Goal: Find contact information: Find contact information

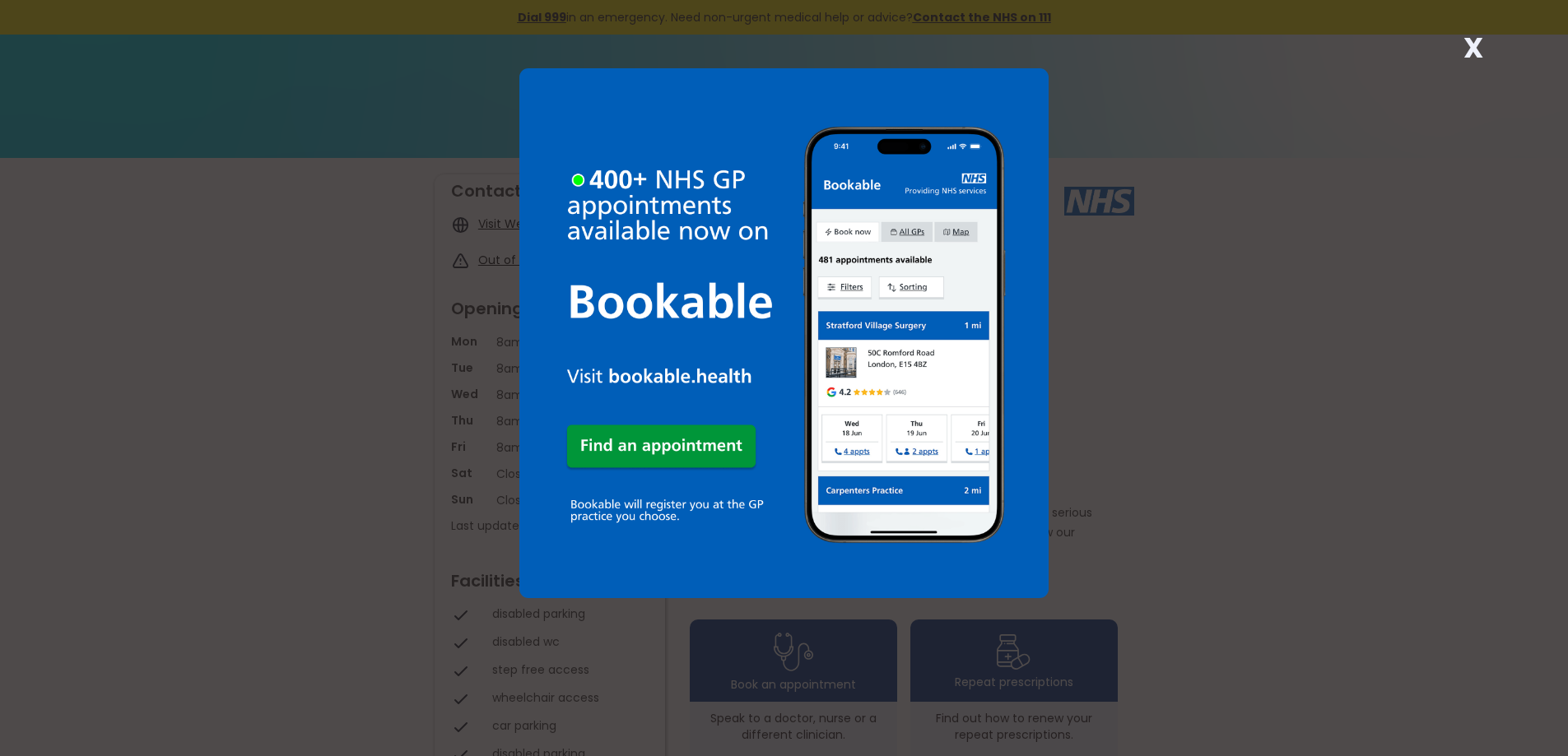
click at [1473, 45] on strong "X" at bounding box center [1473, 48] width 20 height 40
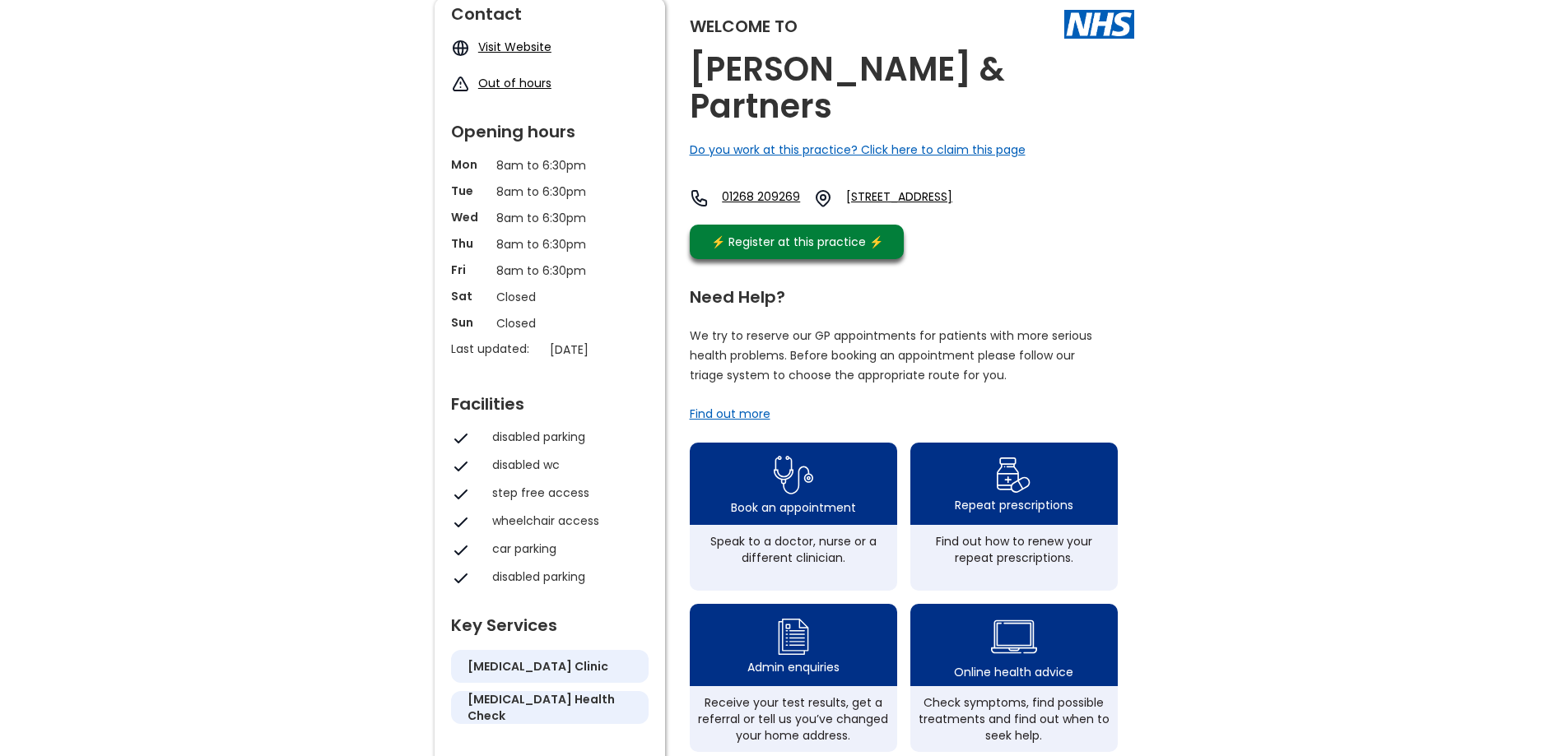
scroll to position [247, 0]
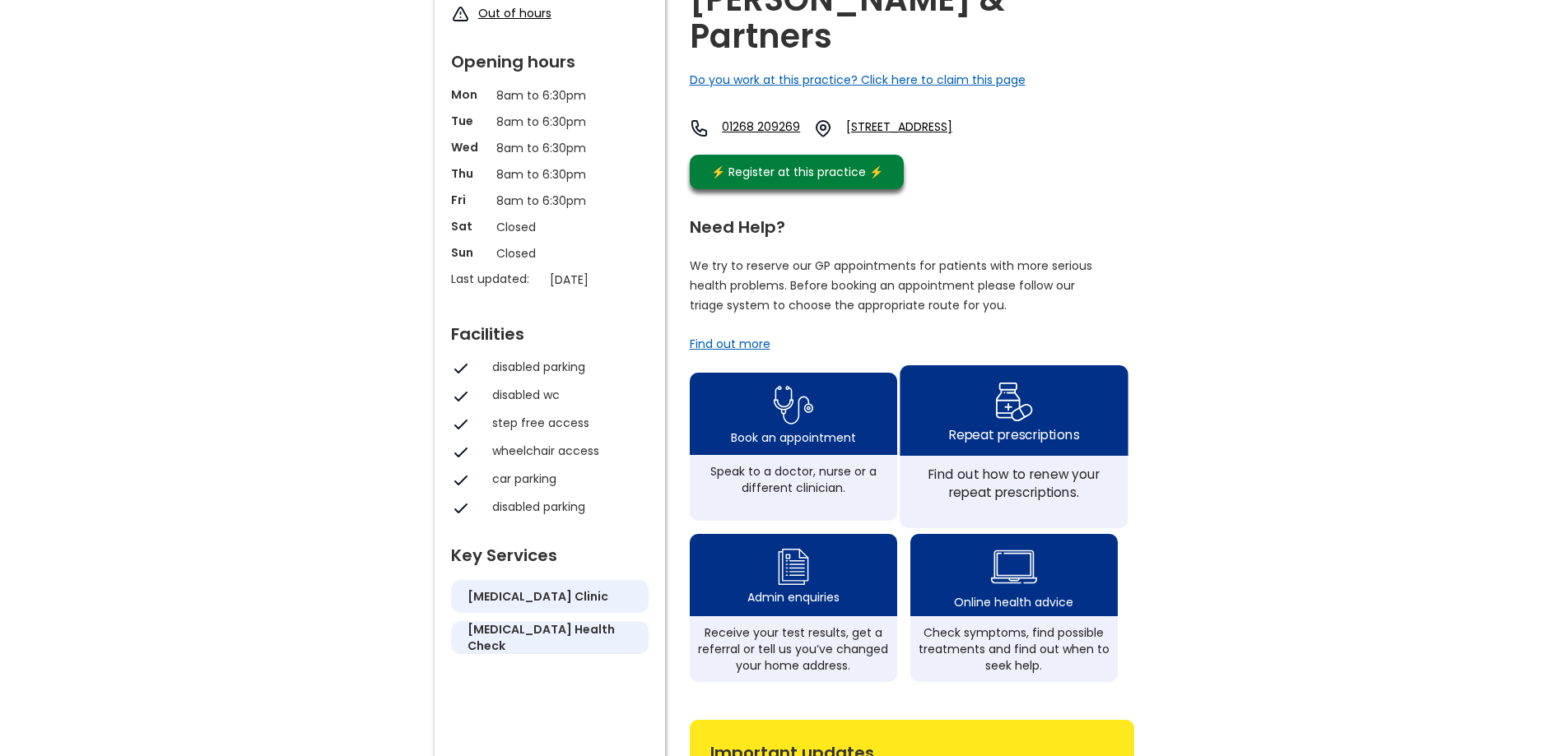
click at [1016, 465] on div "Find out how to renew your repeat prescriptions." at bounding box center [1013, 483] width 209 height 36
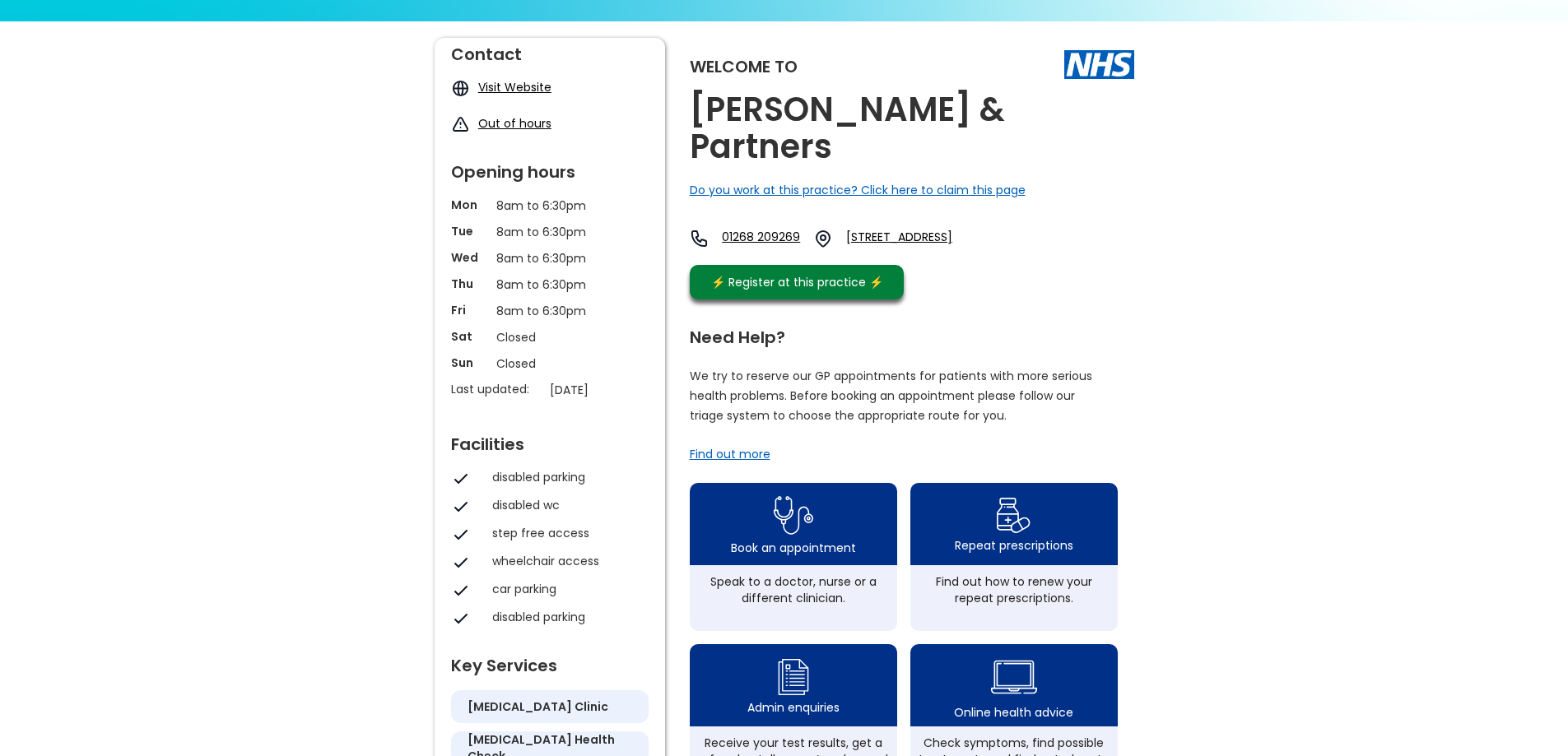
scroll to position [0, 0]
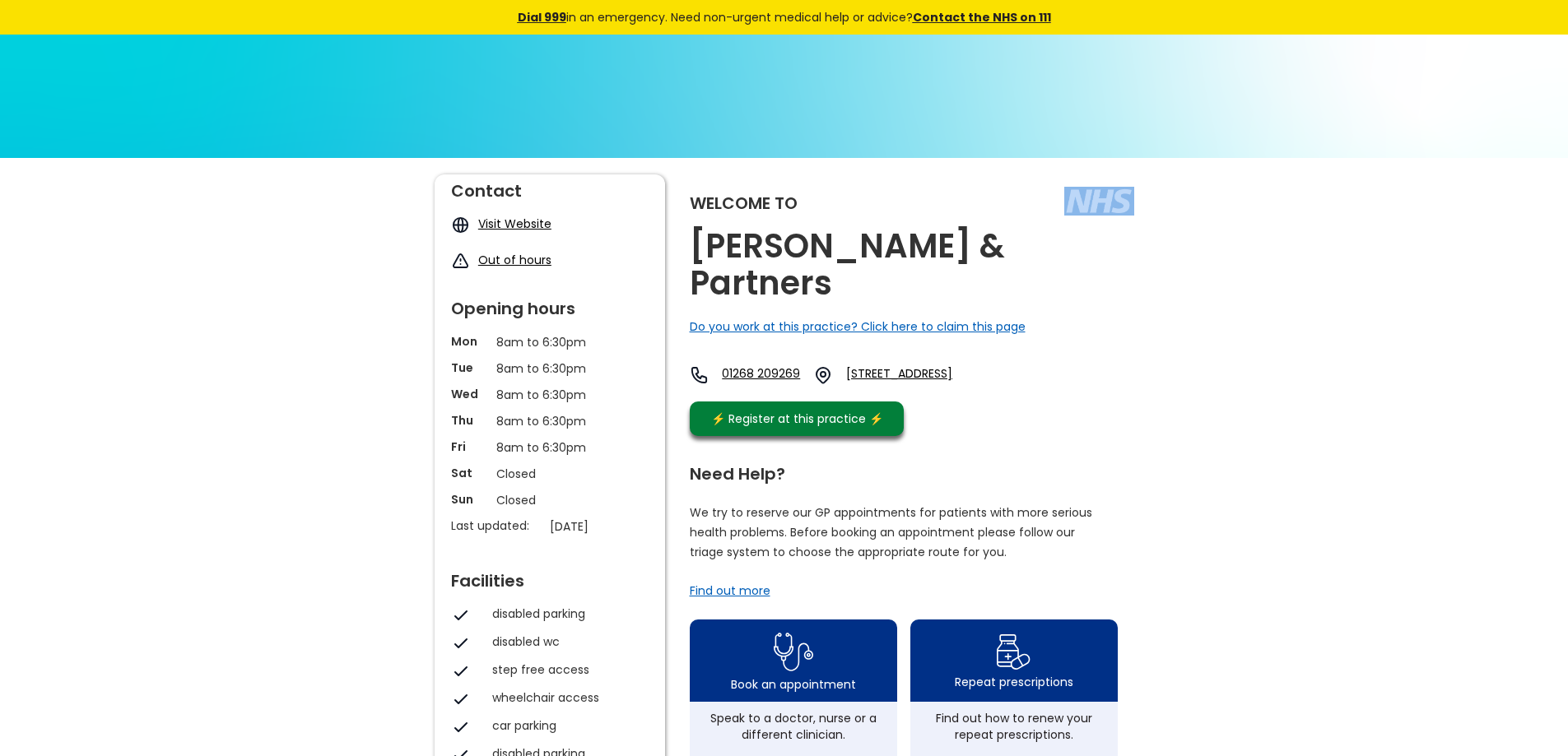
drag, startPoint x: 695, startPoint y: 249, endPoint x: 1029, endPoint y: 250, distance: 334.0
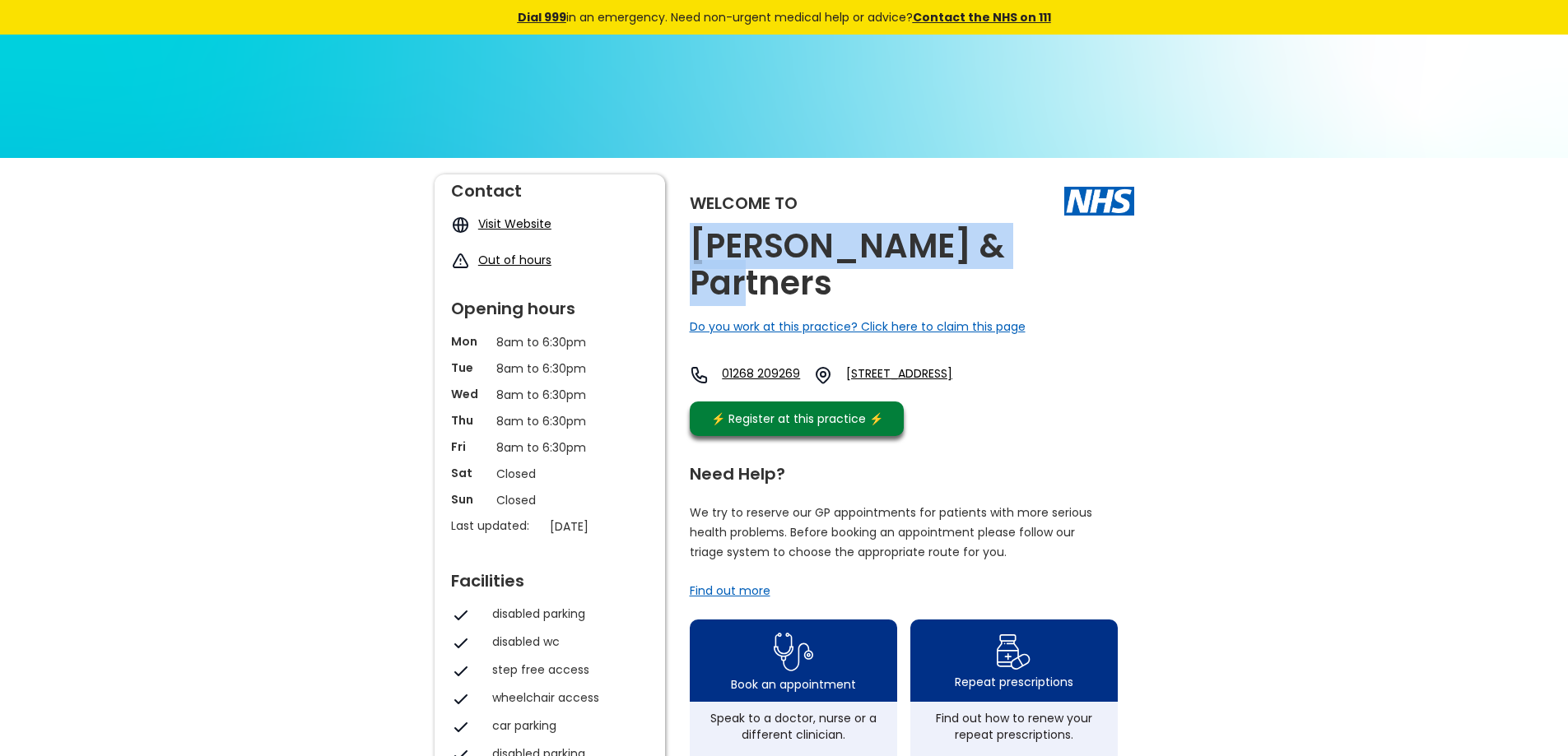
drag, startPoint x: 1030, startPoint y: 249, endPoint x: 687, endPoint y: 249, distance: 343.0
copy h2 "[PERSON_NAME] & Partners"
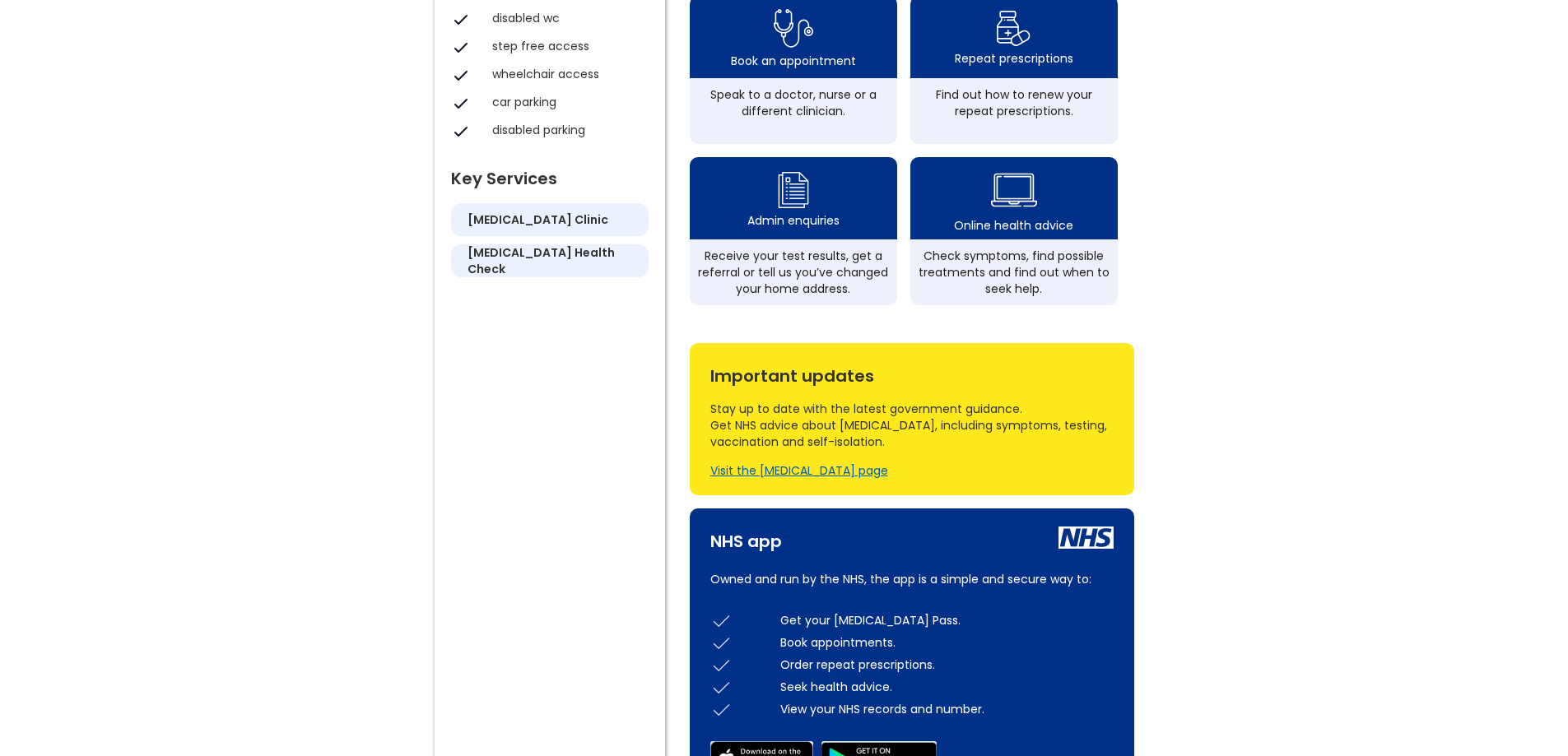
scroll to position [329, 0]
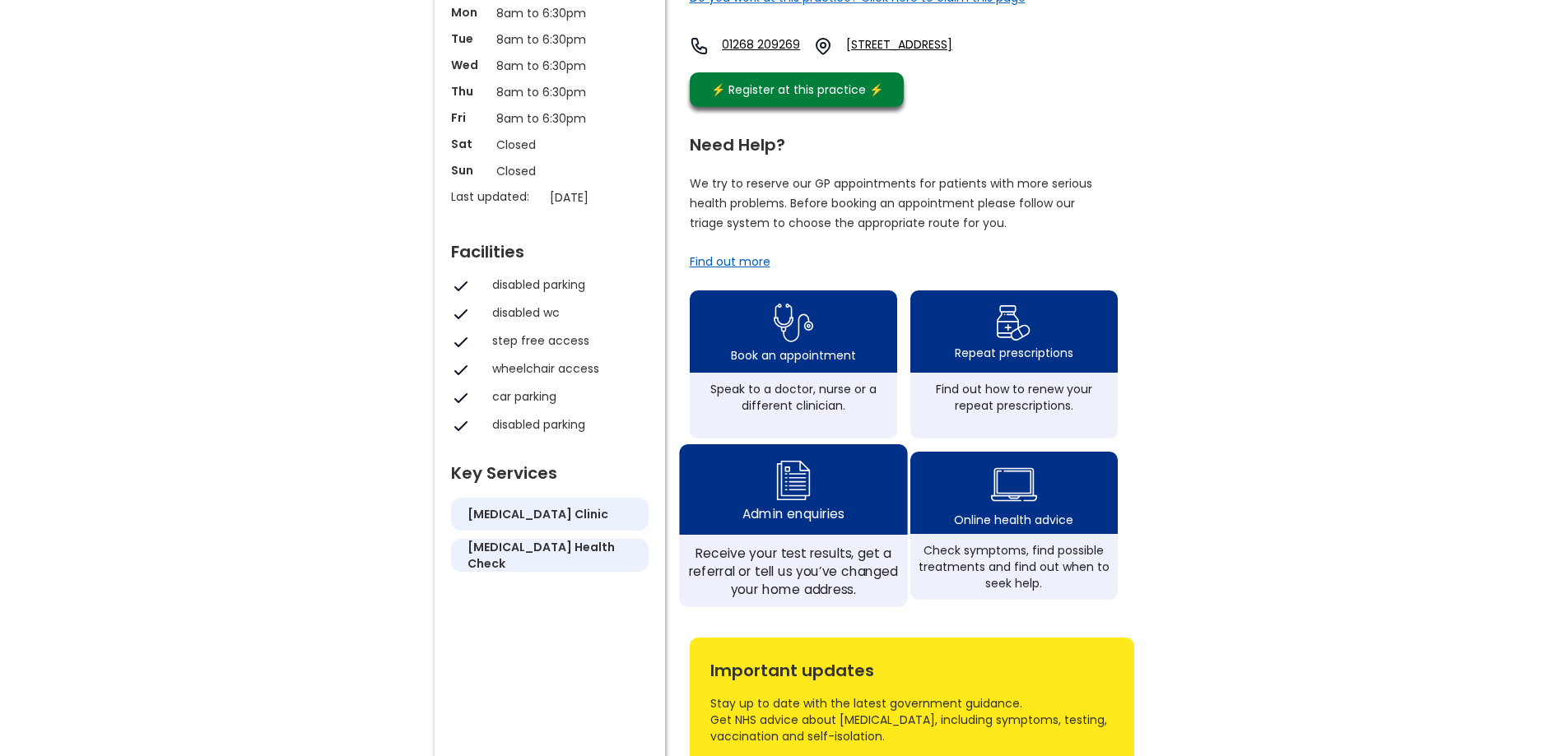
click at [827, 464] on div "Admin enquiries" at bounding box center [793, 489] width 228 height 90
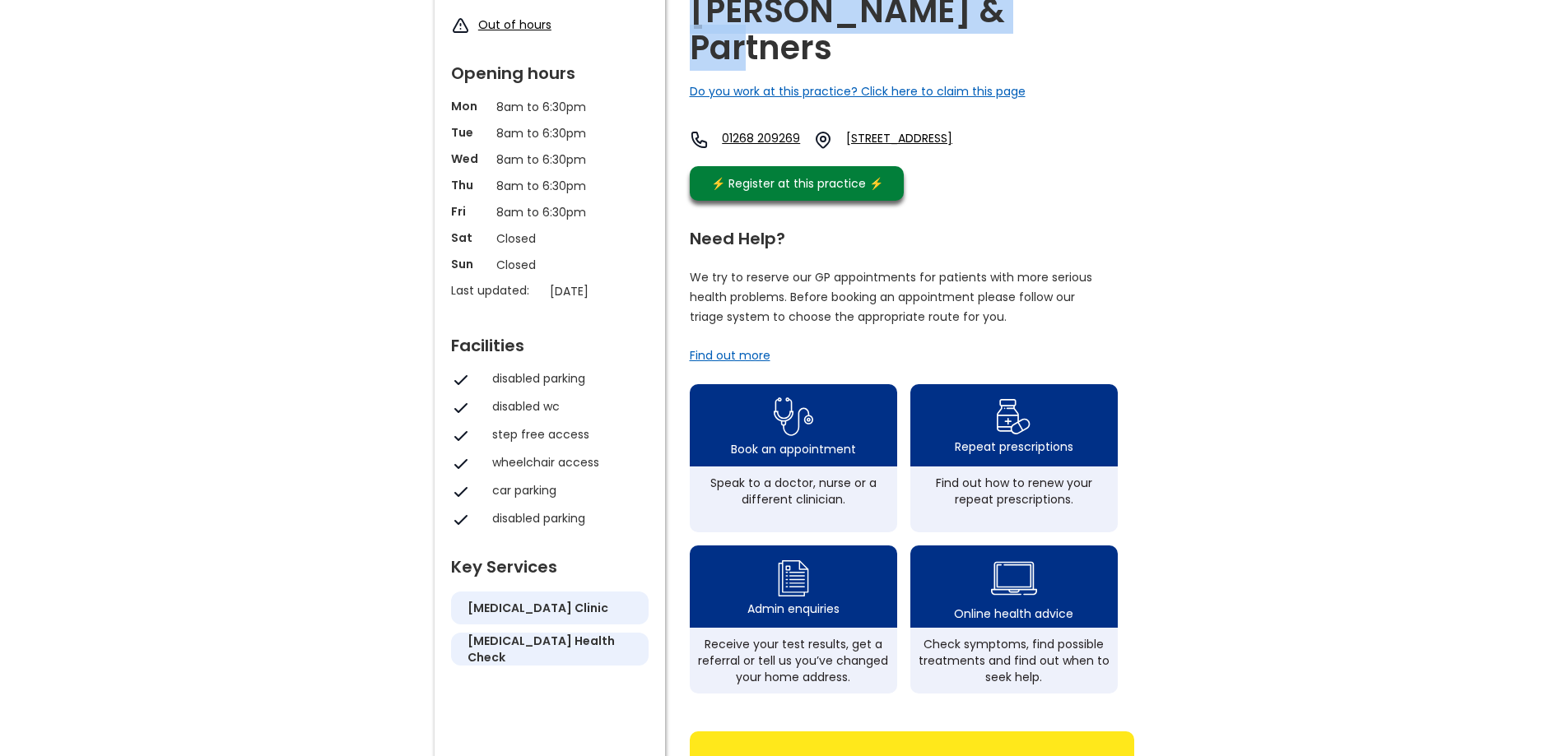
scroll to position [82, 0]
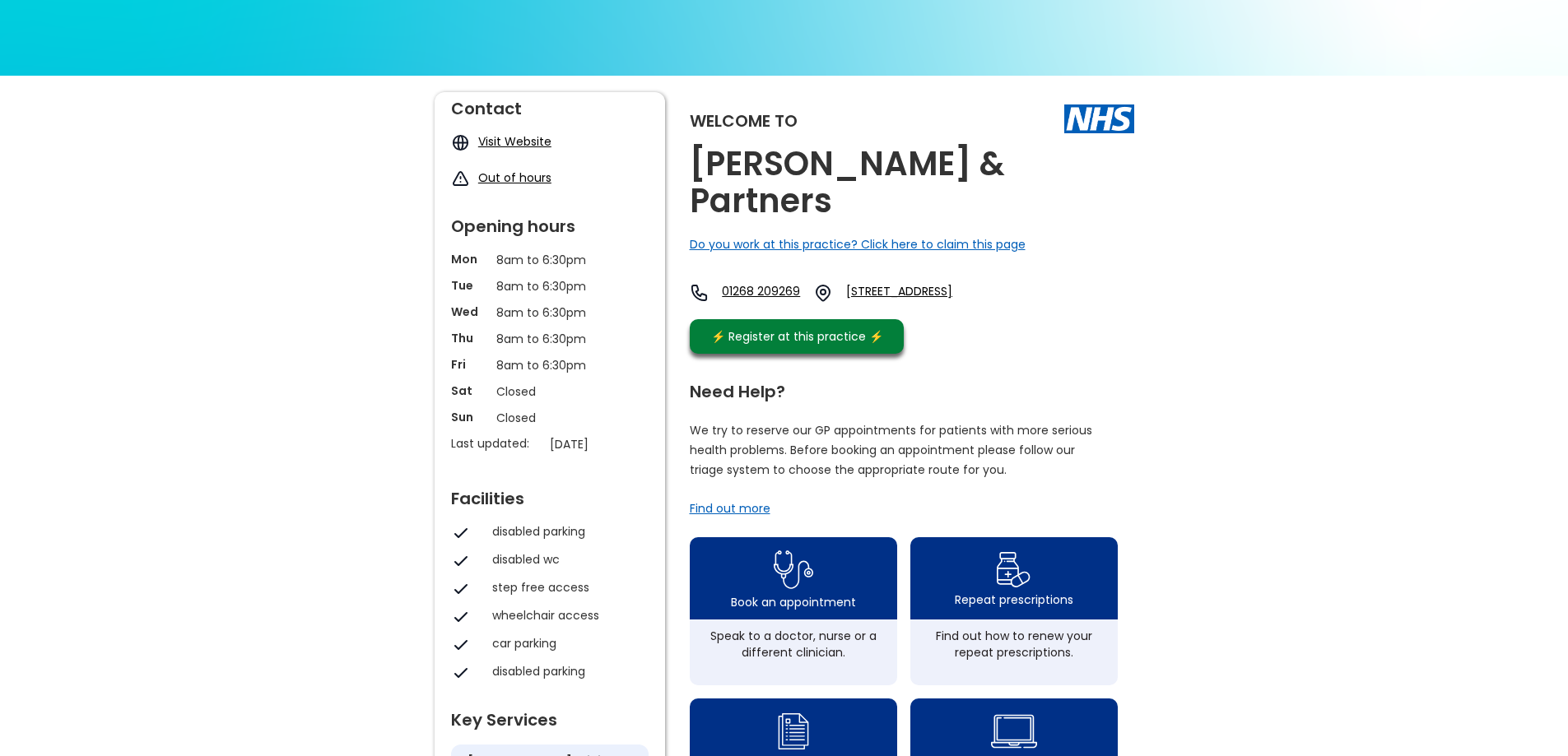
drag, startPoint x: 788, startPoint y: 253, endPoint x: 744, endPoint y: 282, distance: 52.7
click at [738, 286] on div "01268 209269 [STREET_ADDRESS]" at bounding box center [847, 297] width 314 height 28
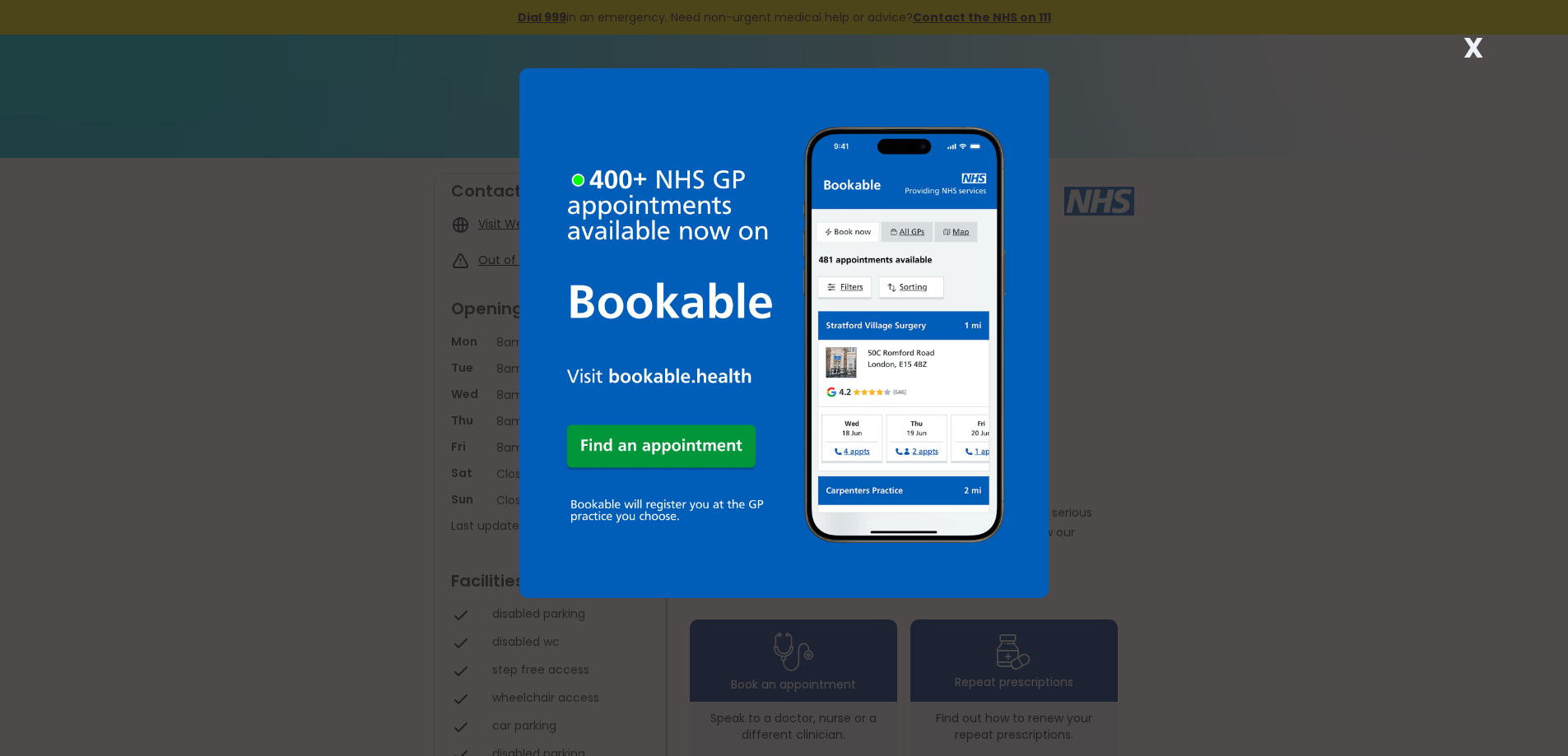
click at [1474, 41] on strong "X" at bounding box center [1473, 48] width 20 height 40
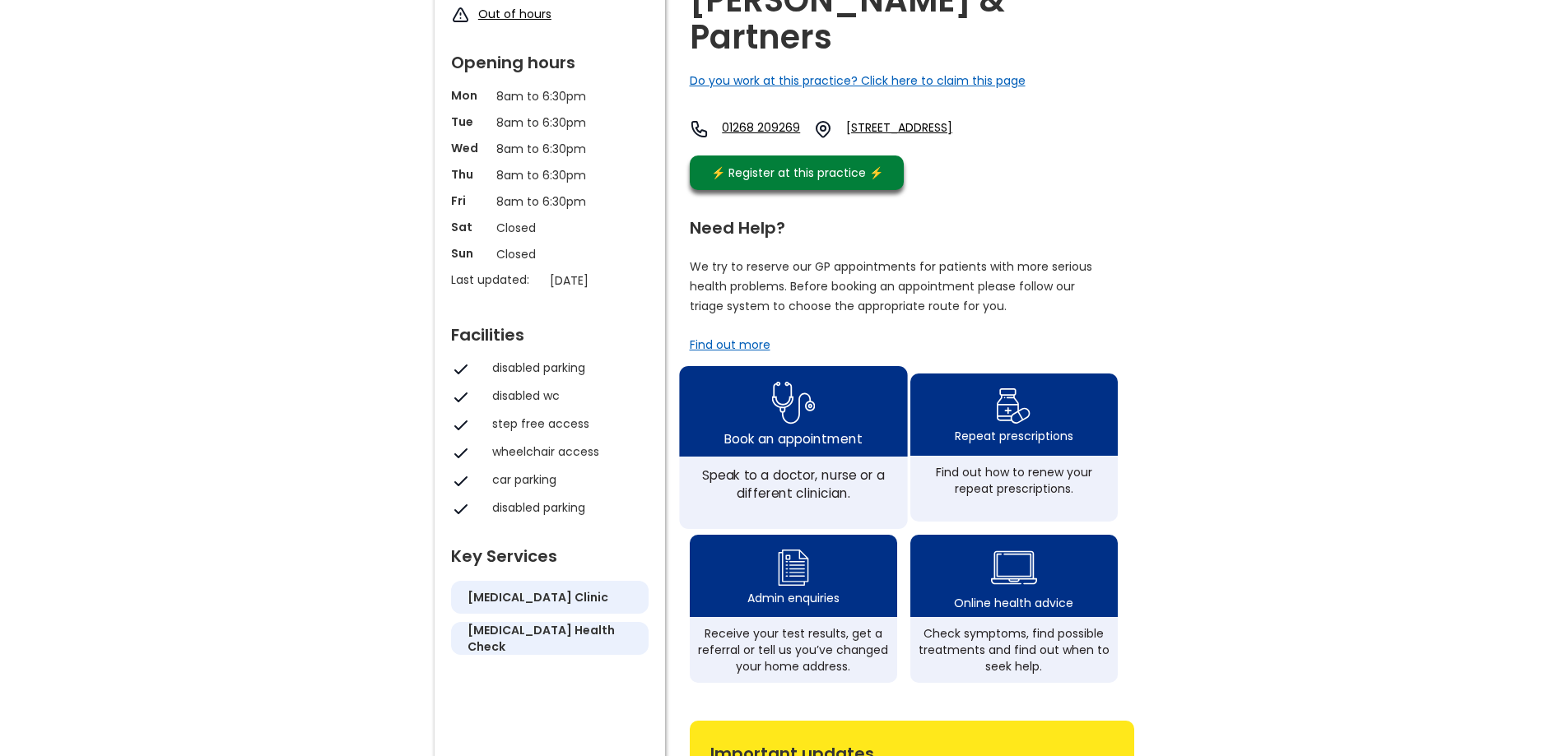
scroll to position [247, 0]
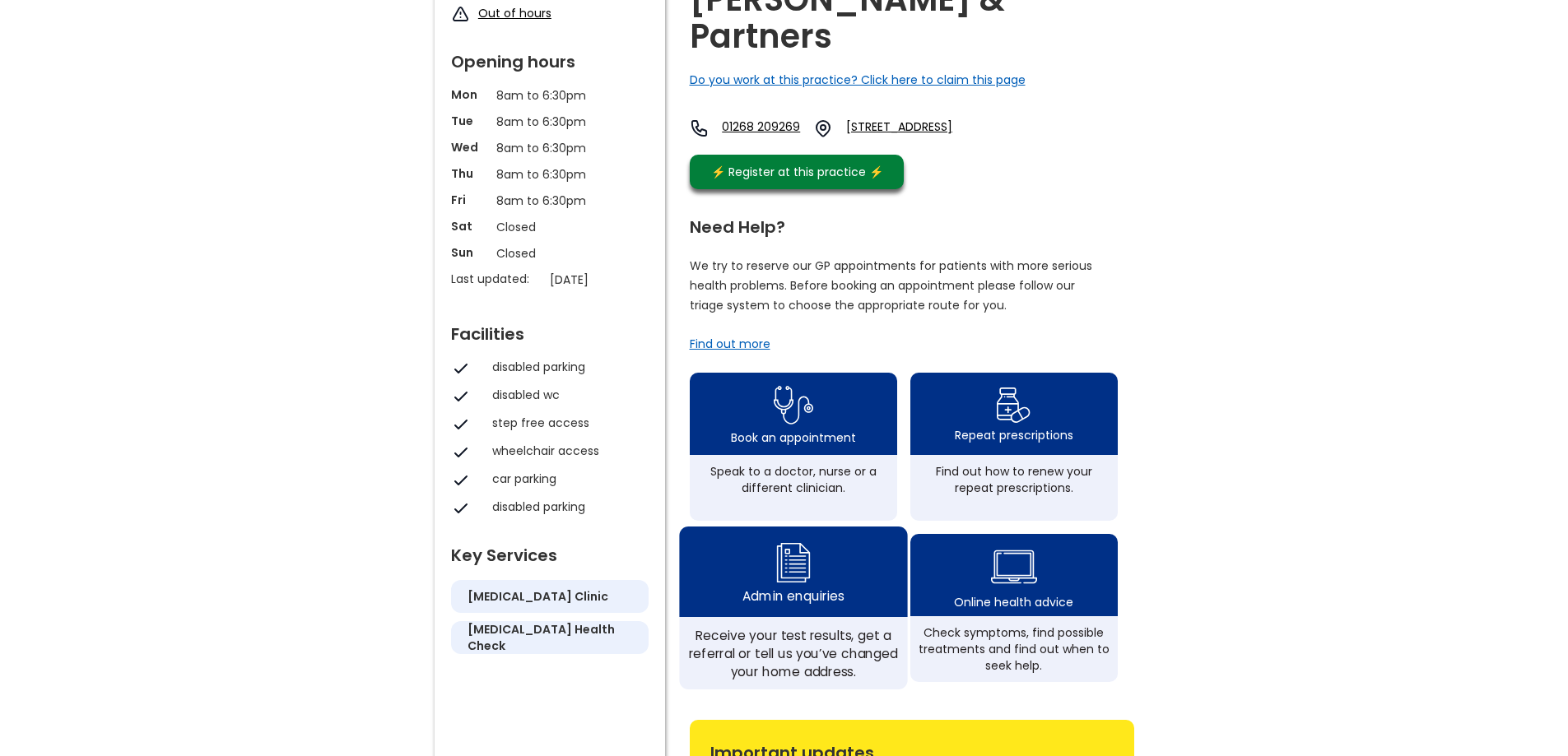
click at [795, 586] on div "Admin enquiries" at bounding box center [793, 595] width 101 height 18
